Goal: Task Accomplishment & Management: Use online tool/utility

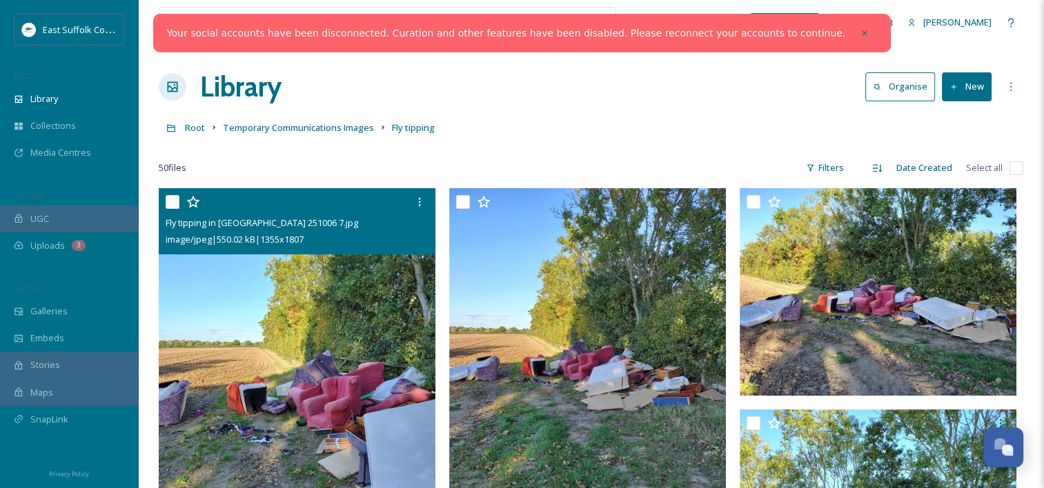
click at [326, 298] on img at bounding box center [297, 372] width 277 height 368
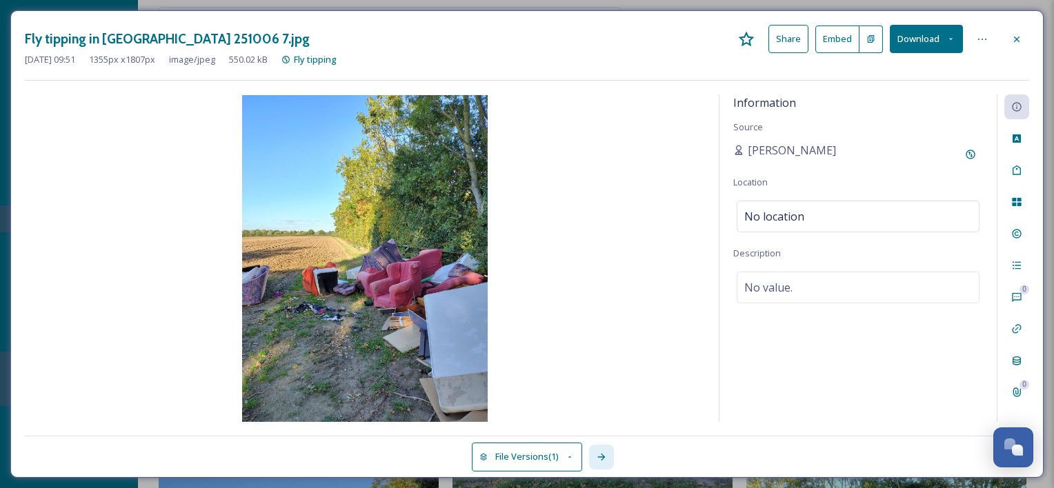
click at [604, 455] on icon at bounding box center [601, 457] width 8 height 7
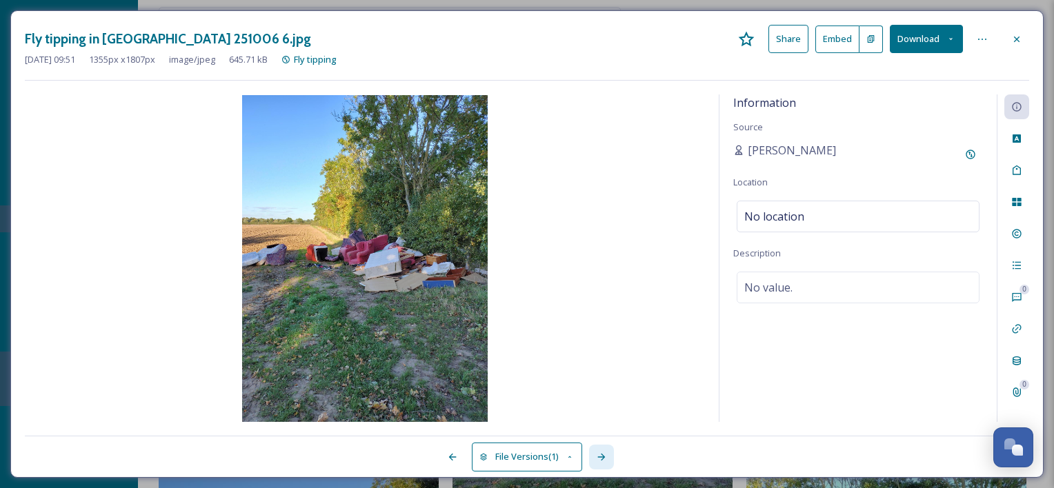
click at [604, 455] on icon at bounding box center [601, 457] width 8 height 7
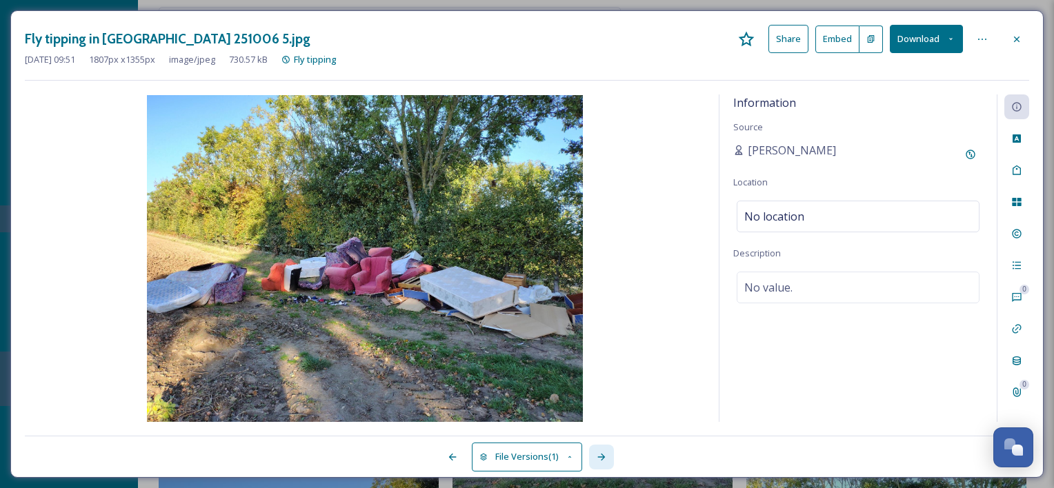
click at [604, 455] on icon at bounding box center [601, 457] width 8 height 7
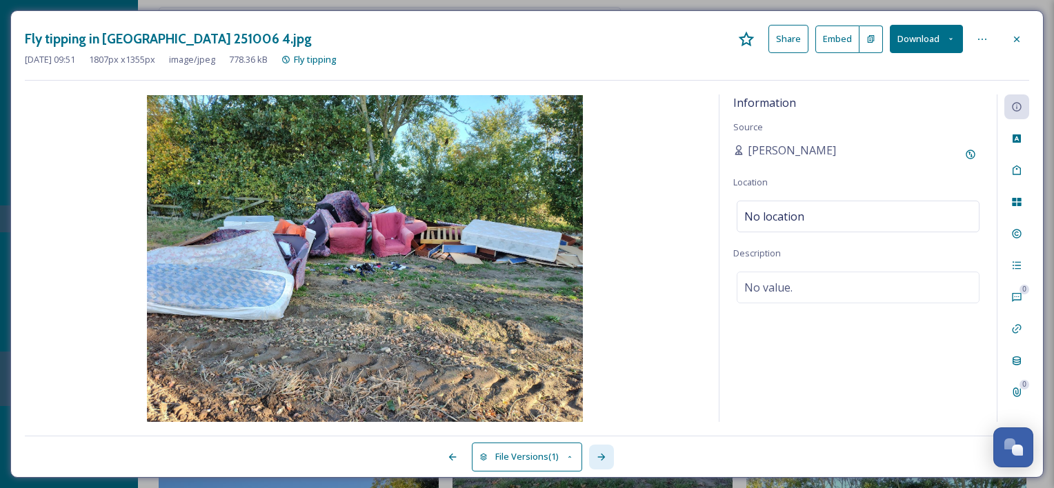
click at [604, 455] on icon at bounding box center [601, 457] width 8 height 7
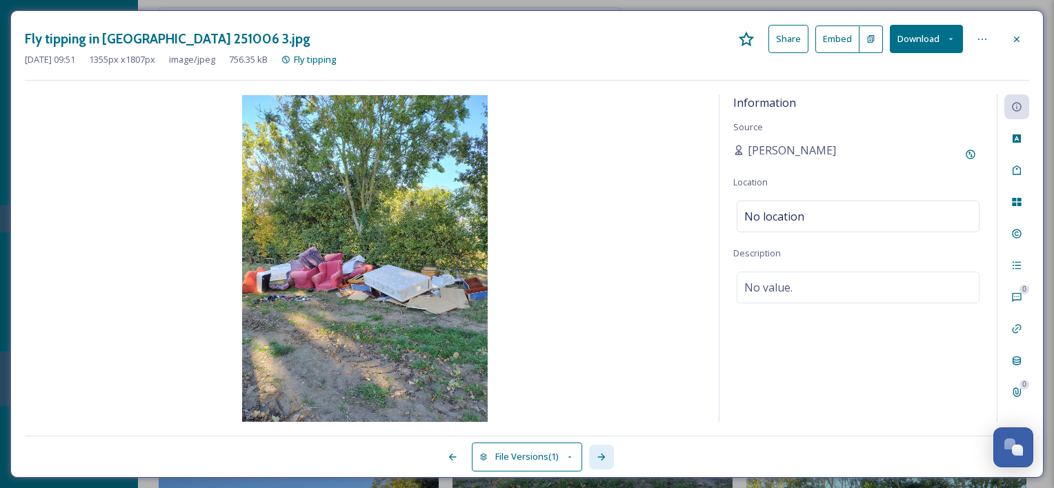
click at [604, 455] on icon at bounding box center [601, 457] width 8 height 7
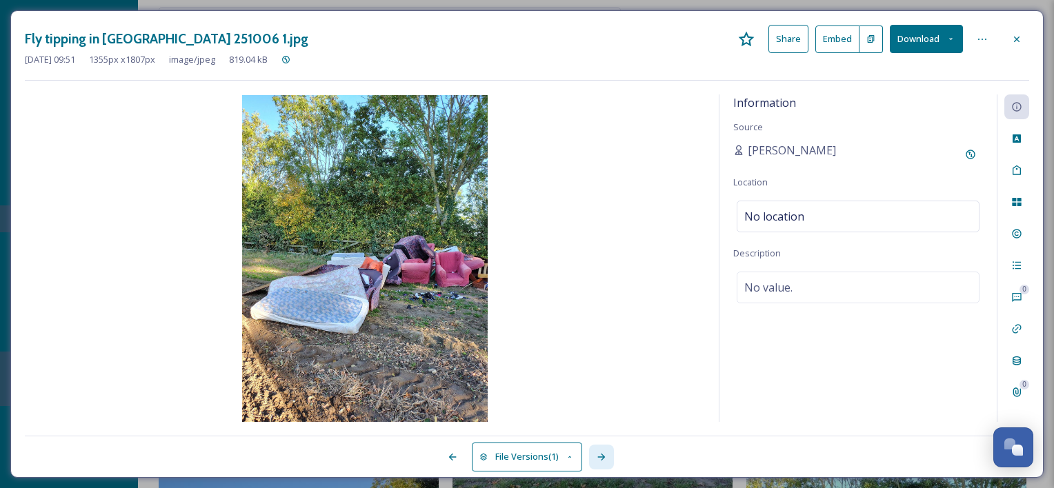
click at [604, 455] on icon at bounding box center [601, 457] width 8 height 7
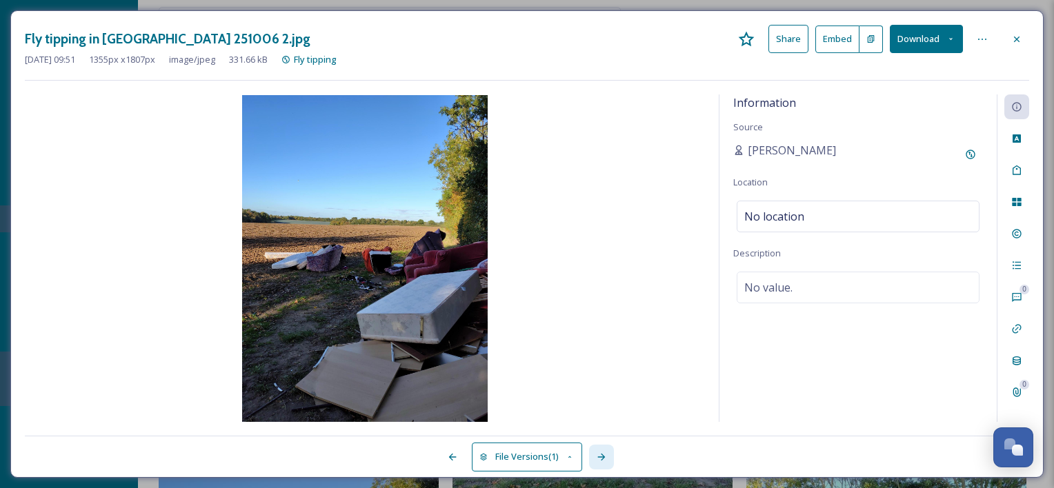
click at [604, 455] on icon at bounding box center [601, 457] width 8 height 7
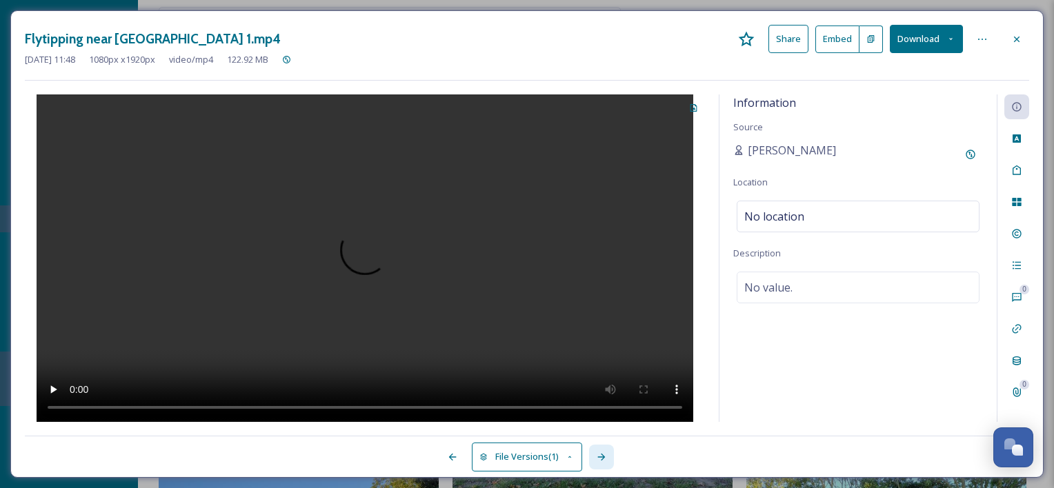
click at [604, 455] on icon at bounding box center [601, 457] width 8 height 7
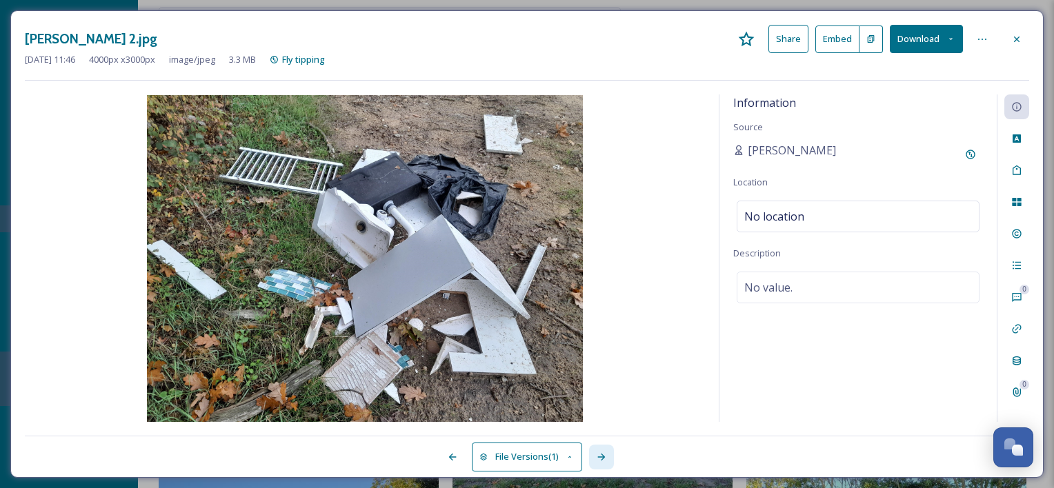
click at [604, 455] on icon at bounding box center [601, 457] width 8 height 7
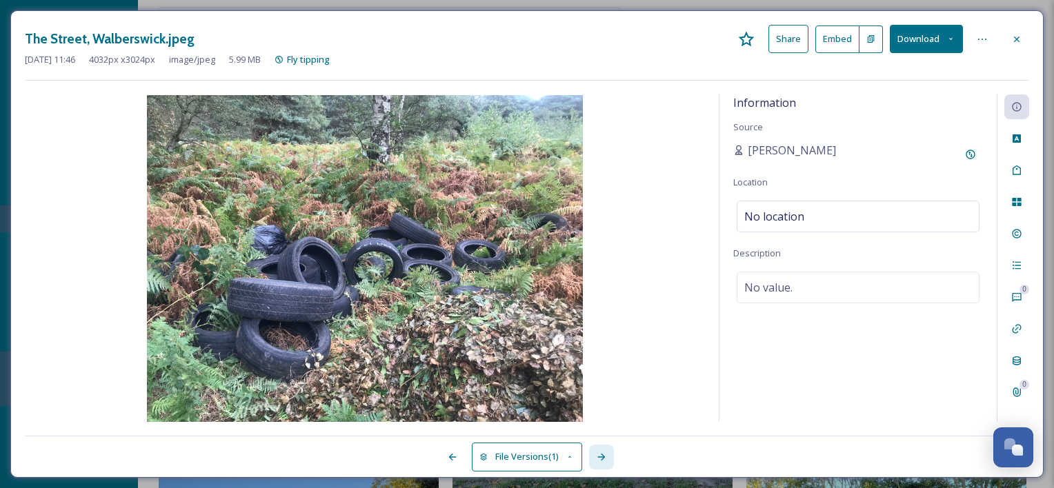
click at [604, 455] on icon at bounding box center [601, 457] width 8 height 7
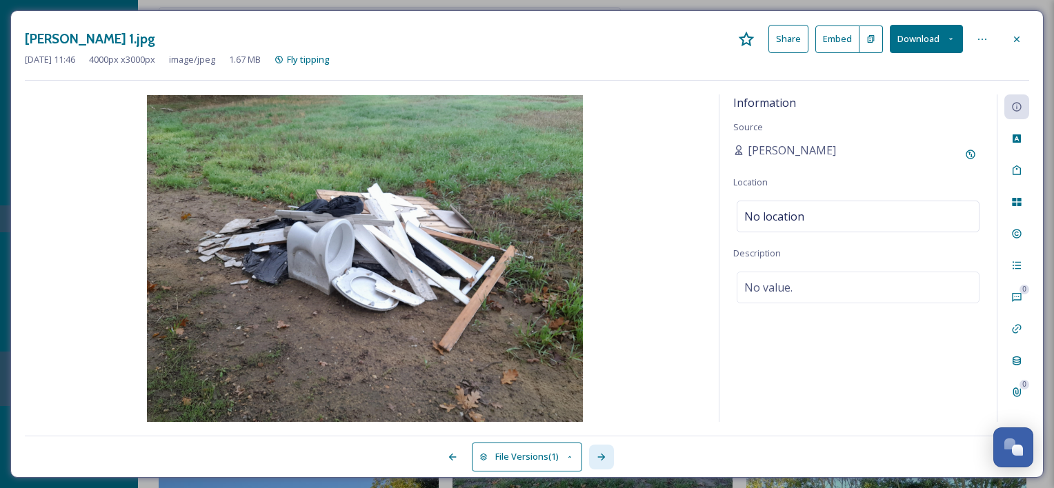
click at [604, 455] on icon at bounding box center [601, 457] width 8 height 7
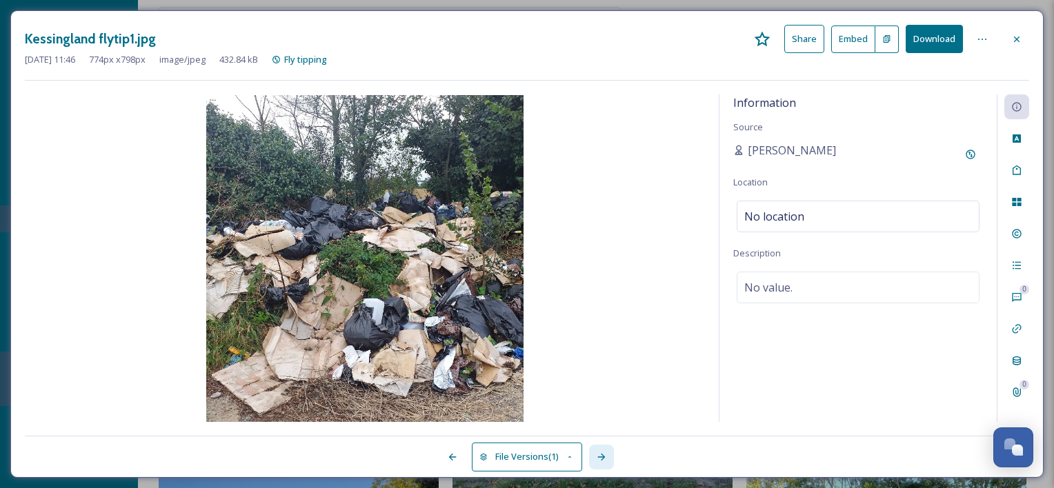
click at [604, 455] on icon at bounding box center [601, 457] width 8 height 7
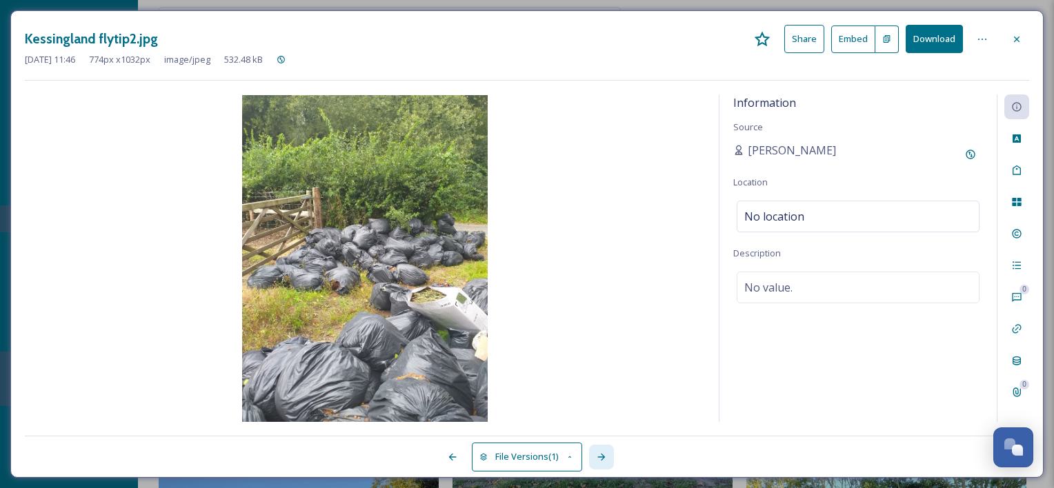
click at [604, 455] on icon at bounding box center [601, 457] width 8 height 7
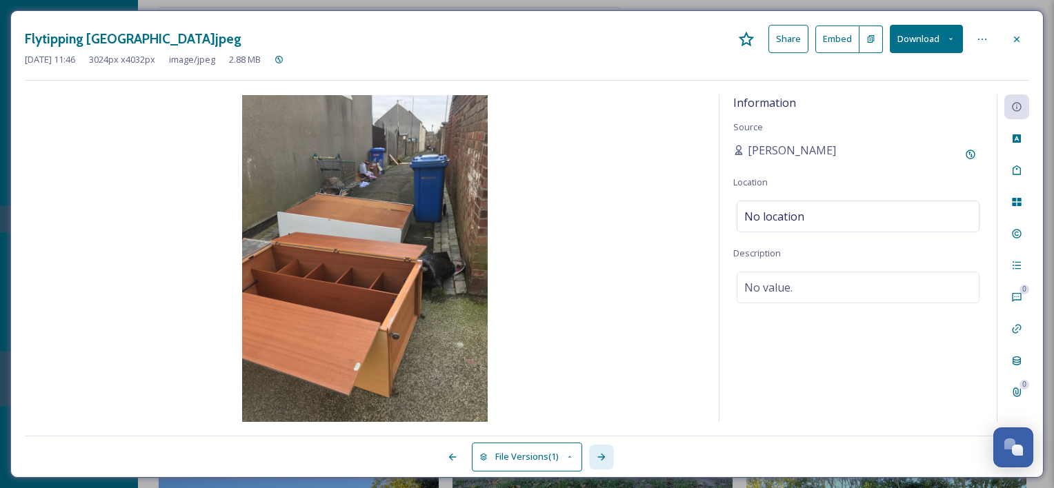
click at [604, 455] on icon at bounding box center [601, 457] width 8 height 7
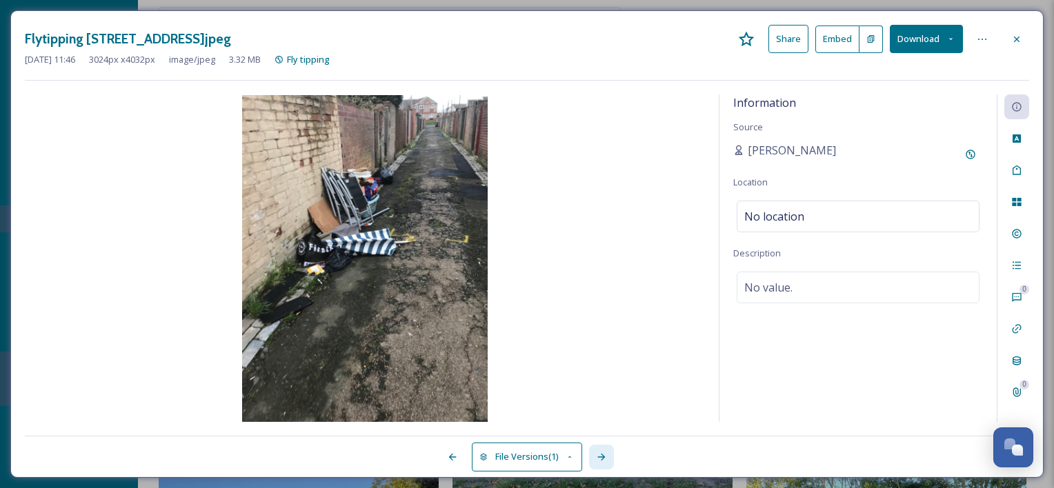
click at [604, 455] on icon at bounding box center [601, 457] width 8 height 7
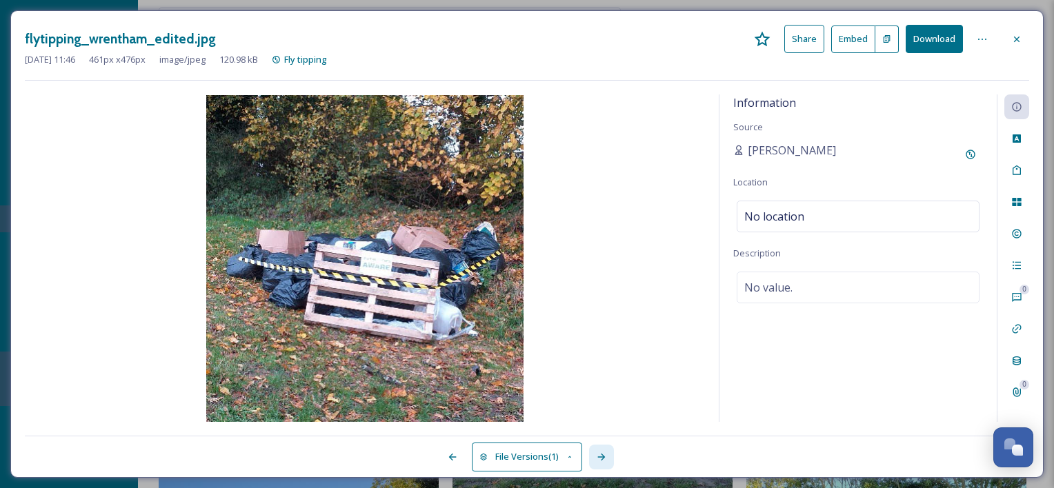
click at [604, 455] on icon at bounding box center [601, 457] width 8 height 7
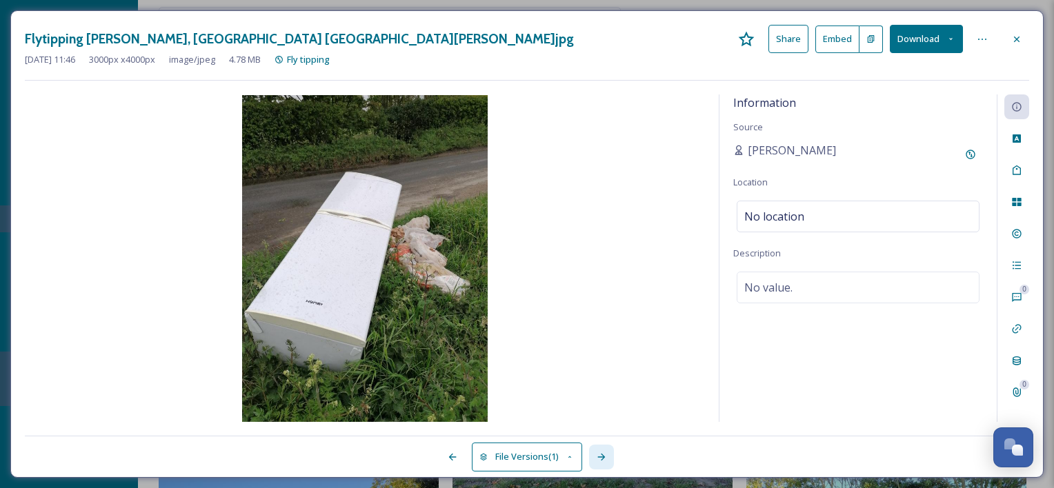
click at [604, 455] on icon at bounding box center [601, 457] width 8 height 7
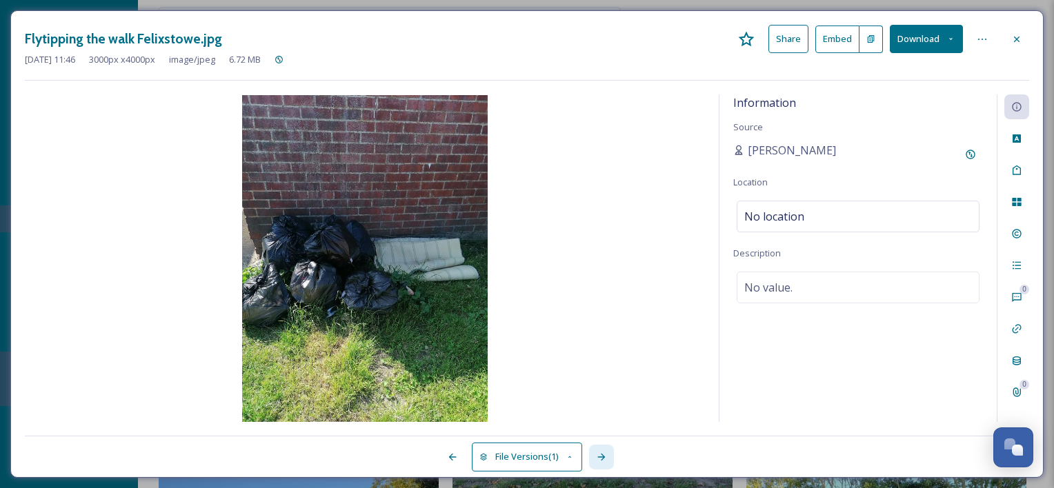
click at [604, 455] on icon at bounding box center [601, 457] width 8 height 7
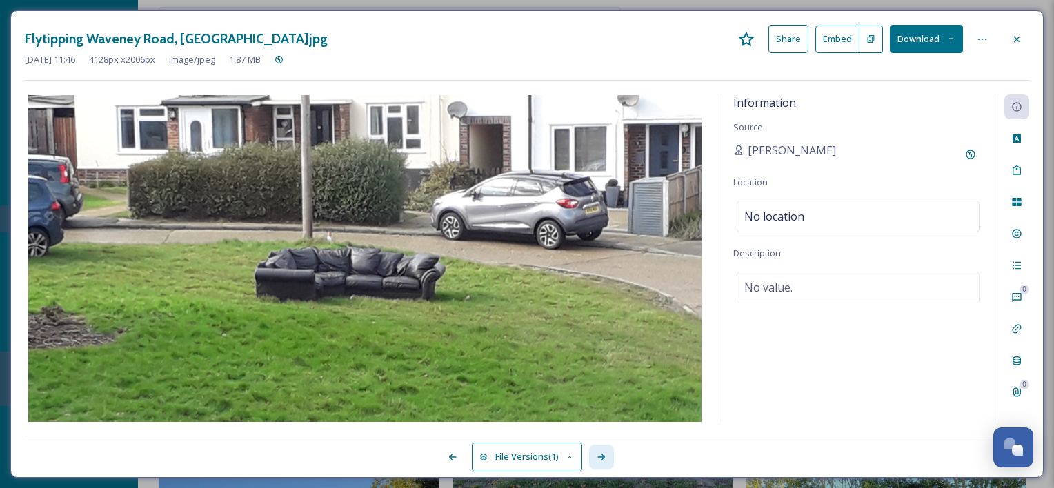
click at [604, 455] on icon at bounding box center [601, 457] width 8 height 7
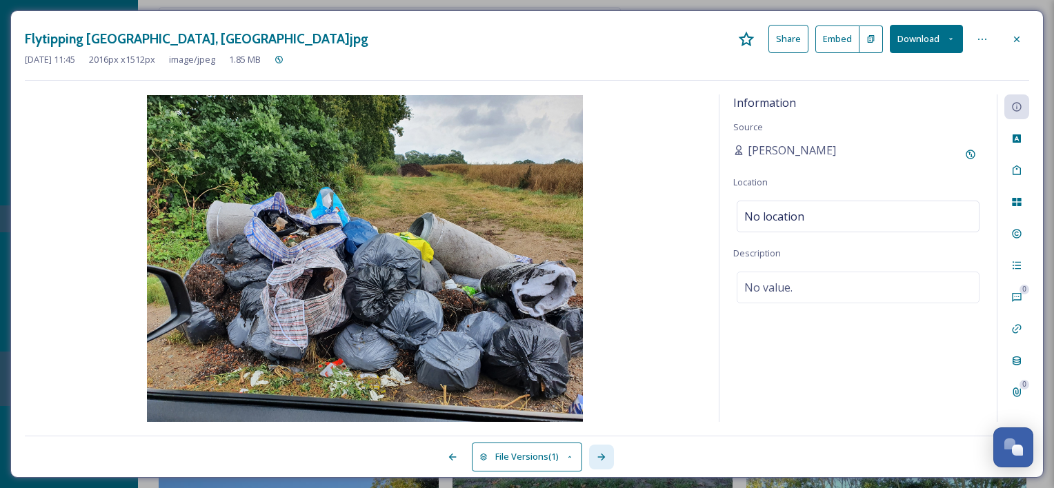
click at [604, 455] on icon at bounding box center [601, 457] width 8 height 7
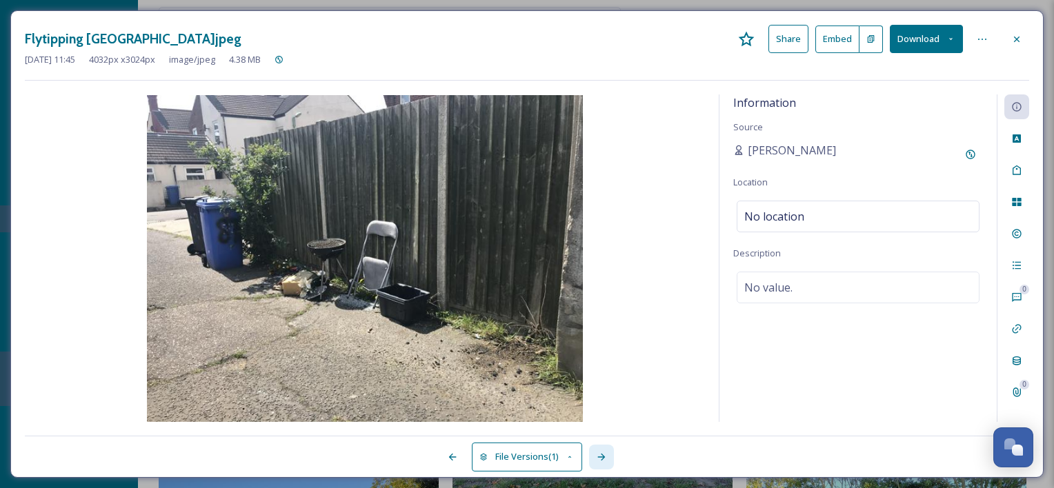
click at [604, 455] on icon at bounding box center [601, 457] width 8 height 7
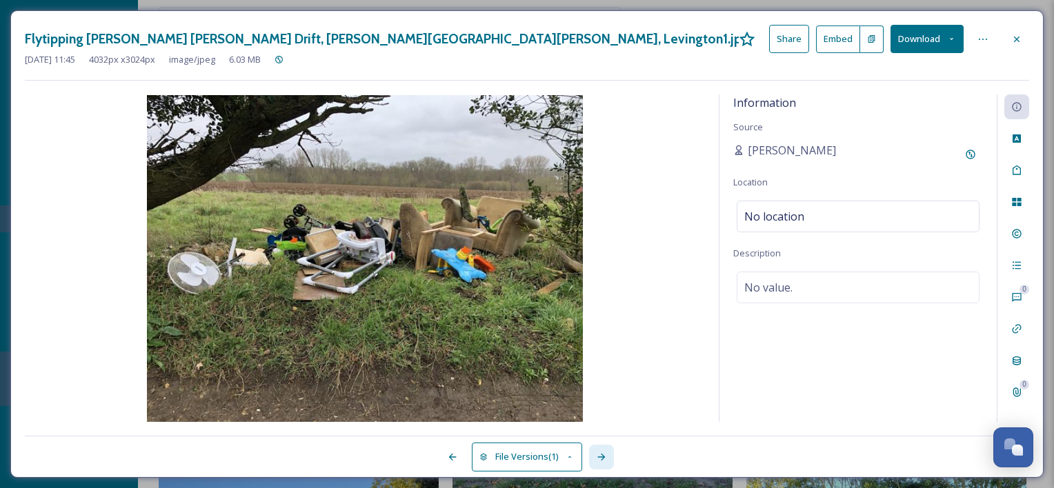
click at [604, 455] on icon at bounding box center [601, 457] width 8 height 7
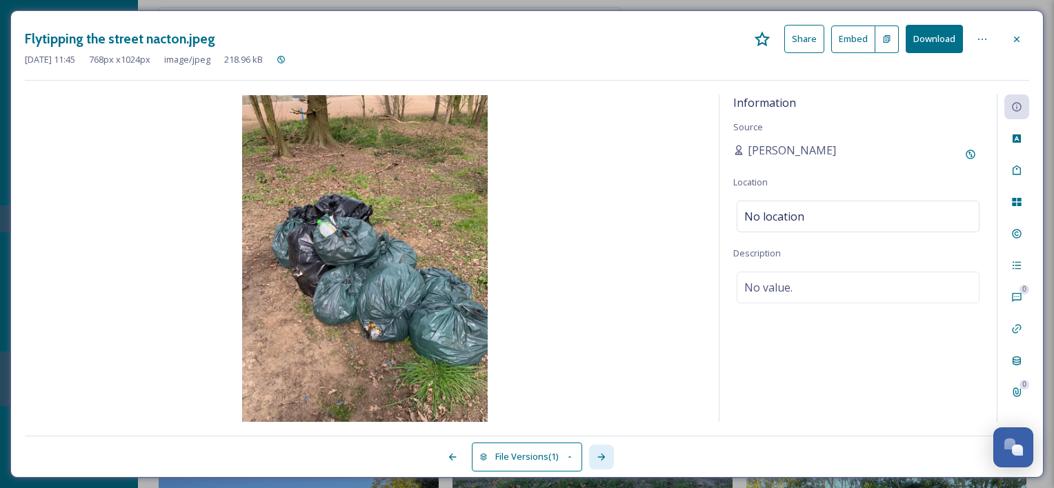
click at [604, 455] on icon at bounding box center [601, 457] width 8 height 7
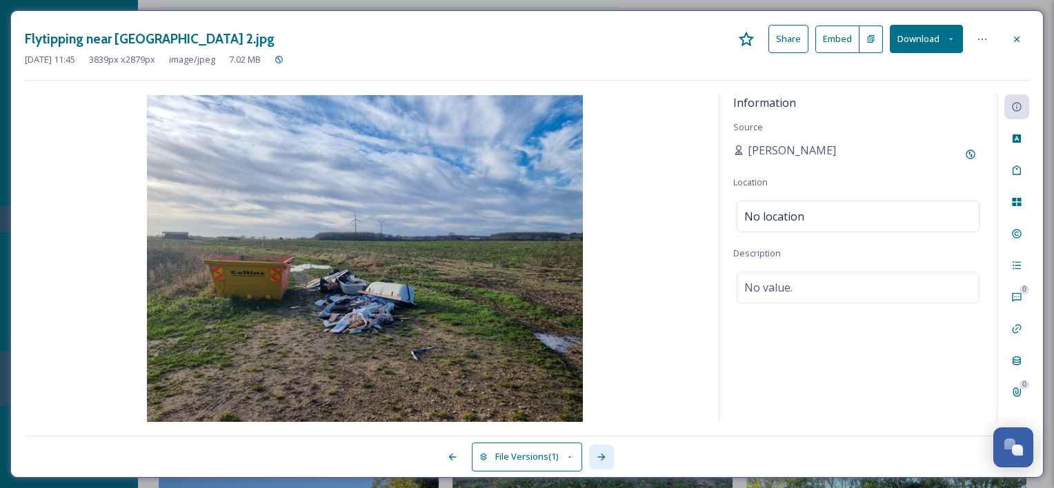
click at [604, 455] on icon at bounding box center [601, 457] width 8 height 7
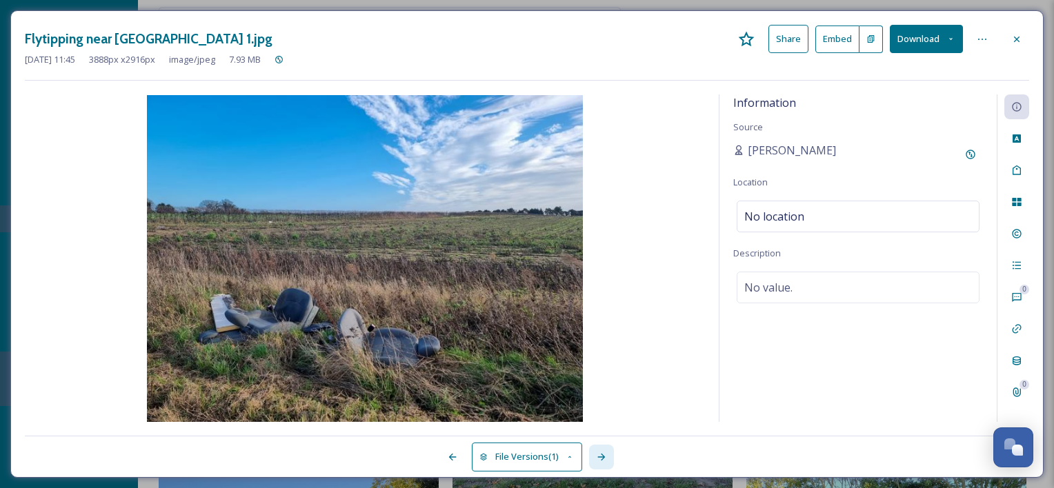
click at [604, 455] on icon at bounding box center [601, 457] width 8 height 7
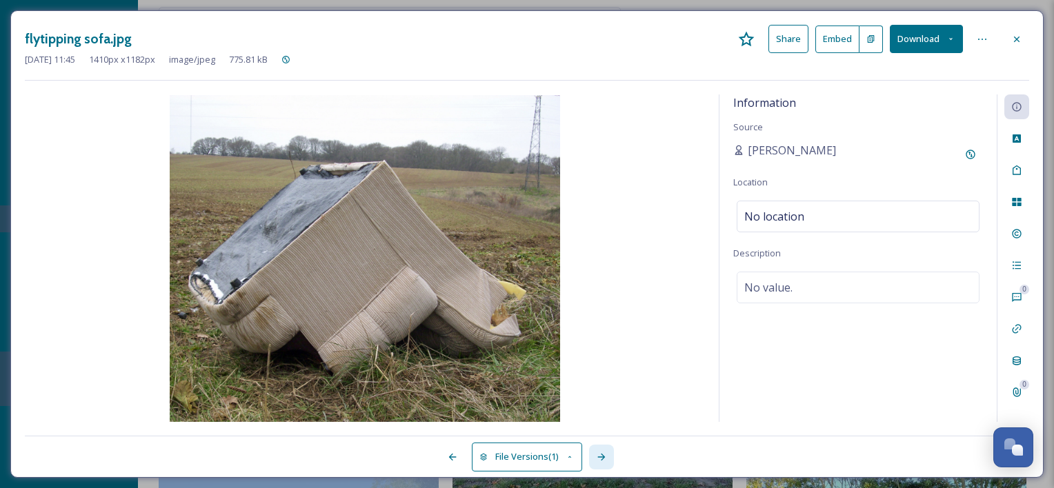
click at [604, 455] on icon at bounding box center [601, 457] width 8 height 7
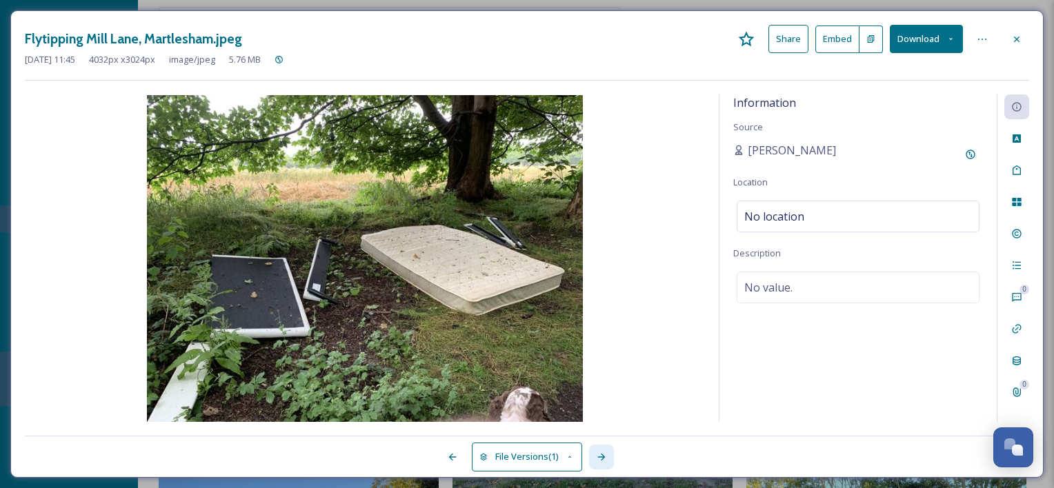
click at [604, 455] on icon at bounding box center [601, 457] width 8 height 7
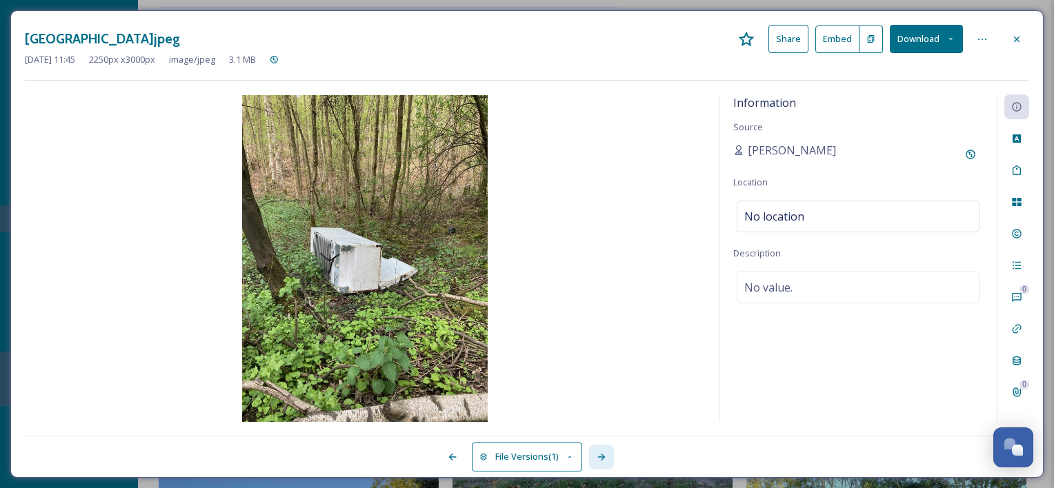
click at [604, 455] on icon at bounding box center [601, 457] width 8 height 7
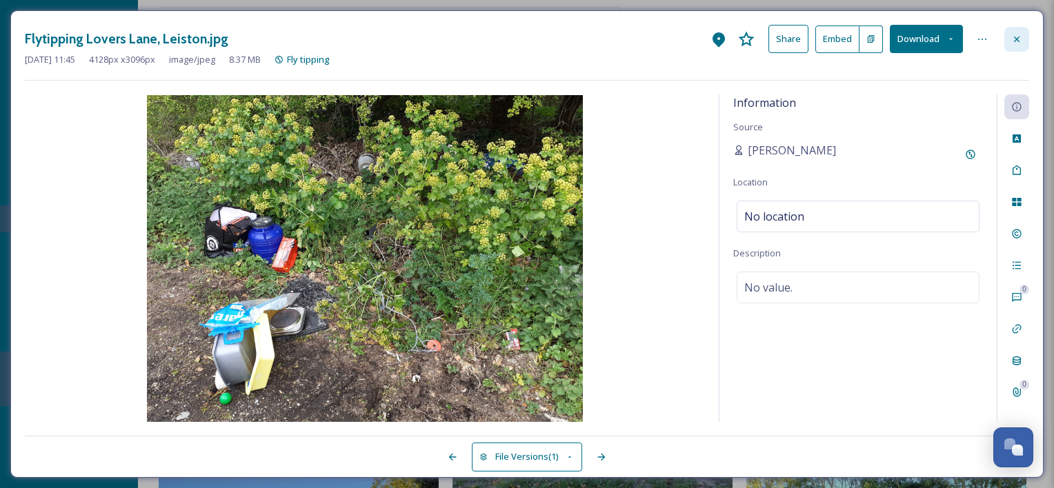
click at [1019, 36] on icon at bounding box center [1016, 39] width 11 height 11
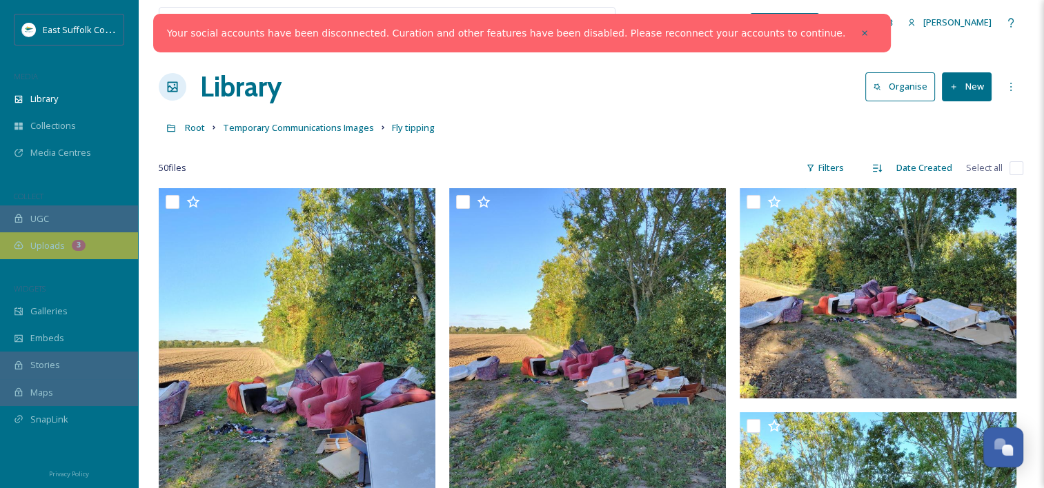
click at [55, 238] on div "Uploads 3" at bounding box center [69, 245] width 138 height 27
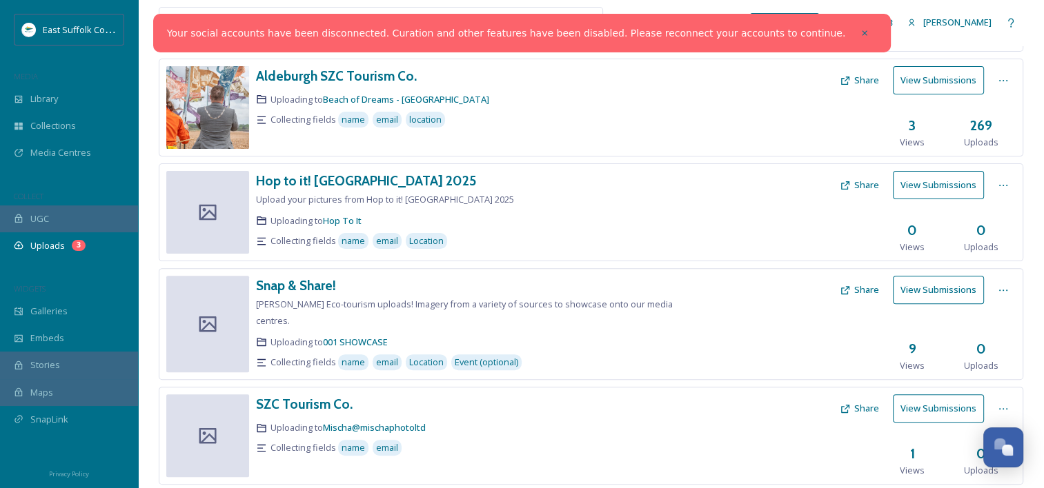
scroll to position [414, 0]
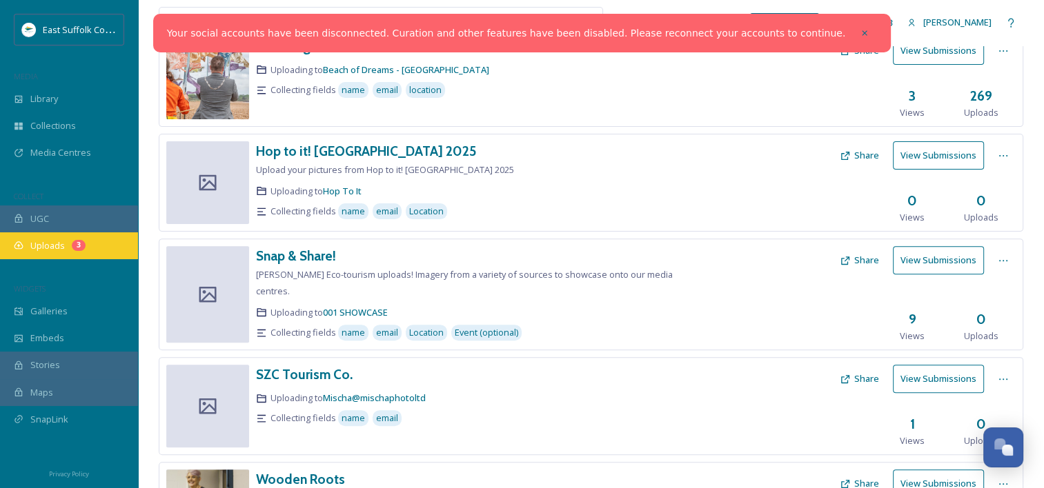
click at [106, 243] on div "Uploads 3" at bounding box center [69, 245] width 138 height 27
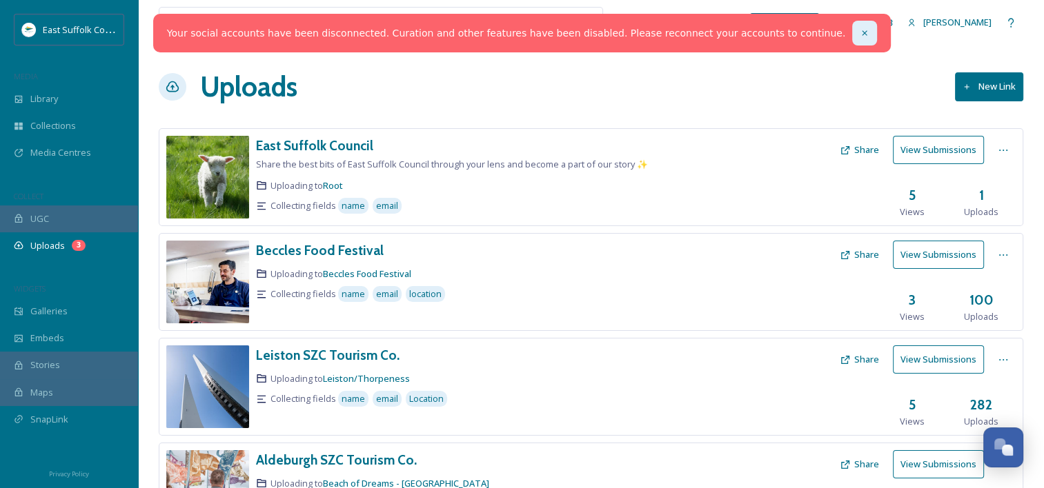
click at [859, 35] on icon at bounding box center [864, 33] width 10 height 10
